Goal: Task Accomplishment & Management: Use online tool/utility

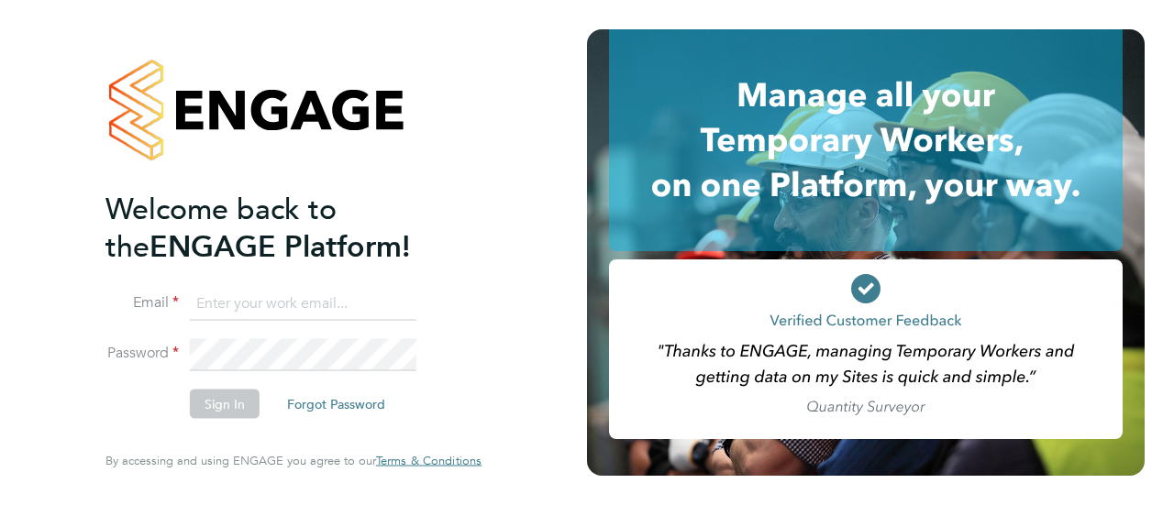
click at [251, 309] on input at bounding box center [303, 303] width 227 height 33
type input "[EMAIL_ADDRESS][PERSON_NAME][DOMAIN_NAME]"
click at [492, 410] on div "Welcome back to the ENGAGE Platform! Email matt.hadden@morgansindall.com Passwo…" at bounding box center [293, 252] width 449 height 505
click at [225, 401] on button "Sign In" at bounding box center [225, 404] width 70 height 29
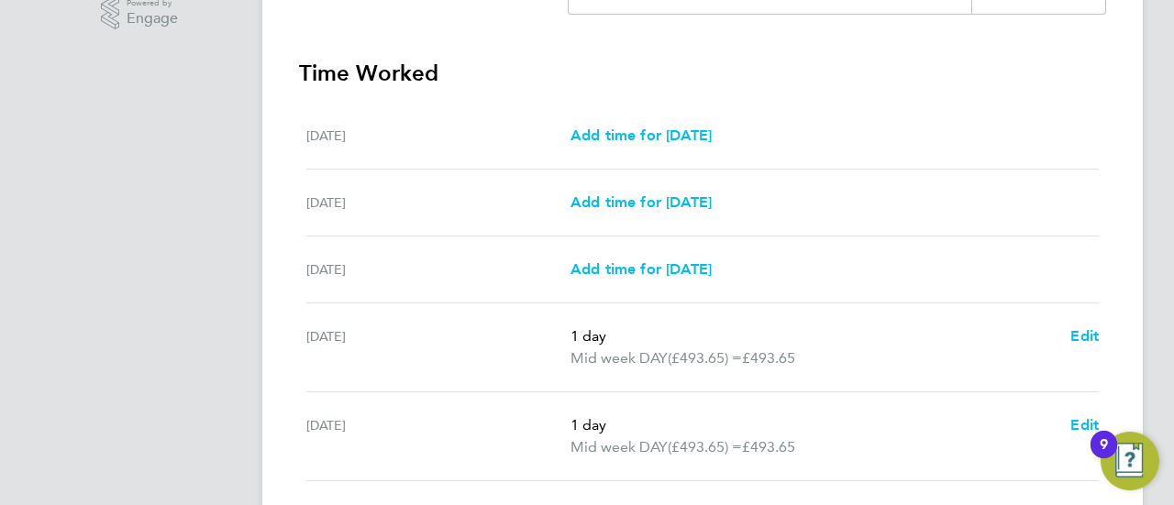
scroll to position [794, 0]
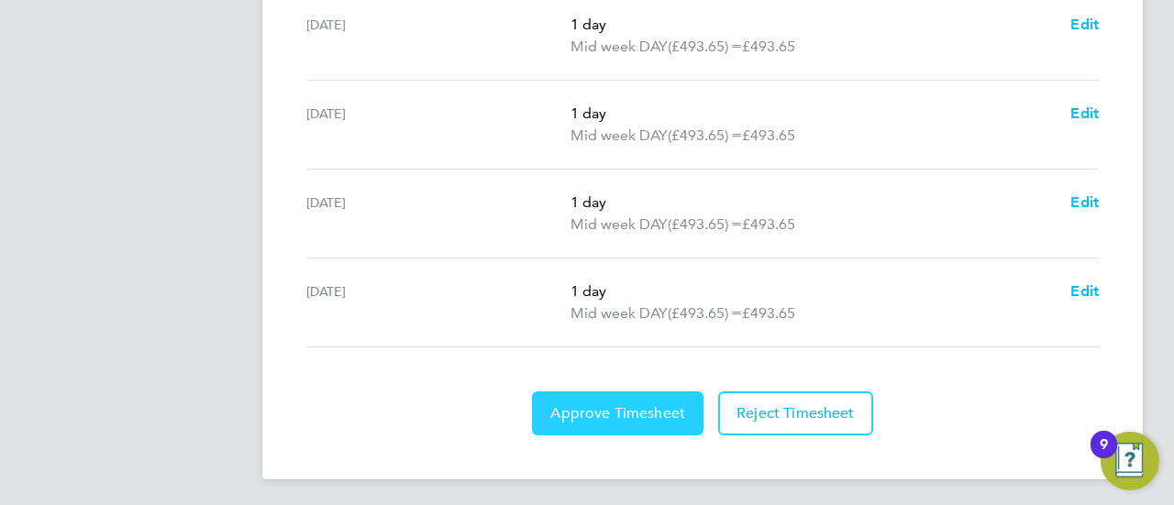
click at [640, 413] on span "Approve Timesheet" at bounding box center [617, 413] width 135 height 18
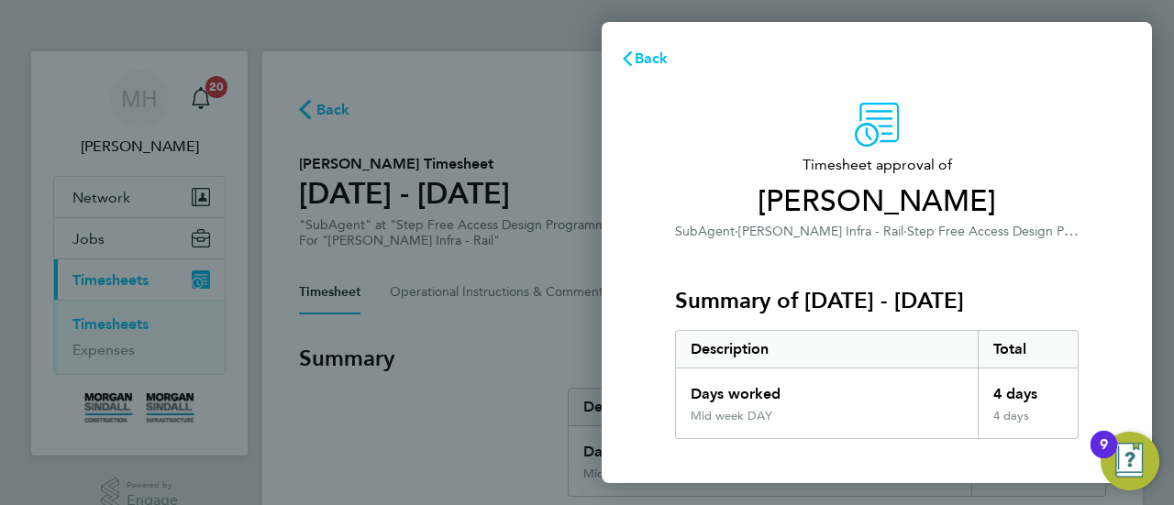
scroll to position [371, 0]
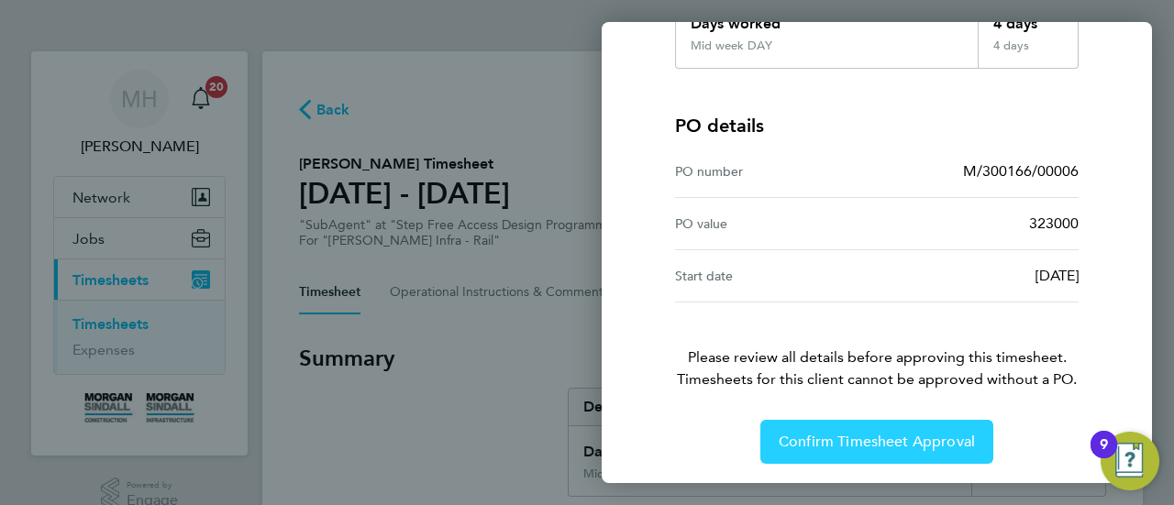
click at [881, 439] on span "Confirm Timesheet Approval" at bounding box center [877, 442] width 196 height 18
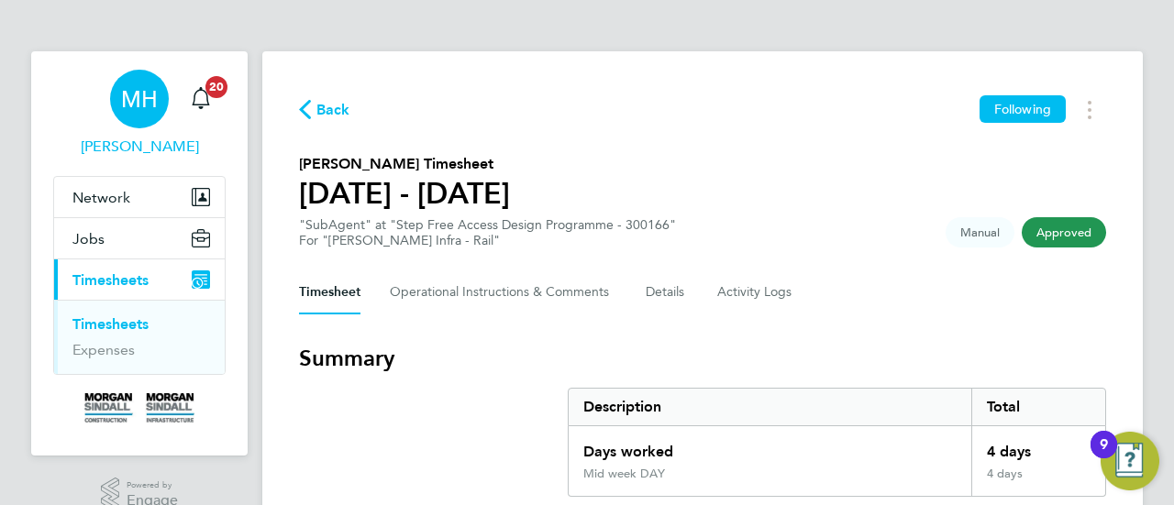
click at [141, 138] on span "[PERSON_NAME]" at bounding box center [139, 147] width 172 height 22
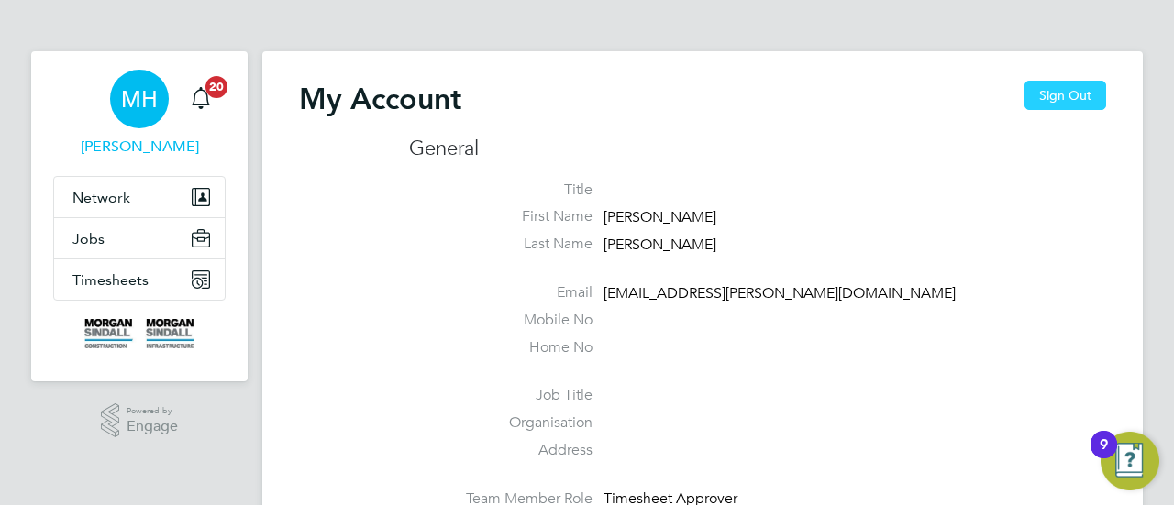
click at [1064, 87] on button "Sign Out" at bounding box center [1065, 95] width 82 height 29
